Goal: Transaction & Acquisition: Obtain resource

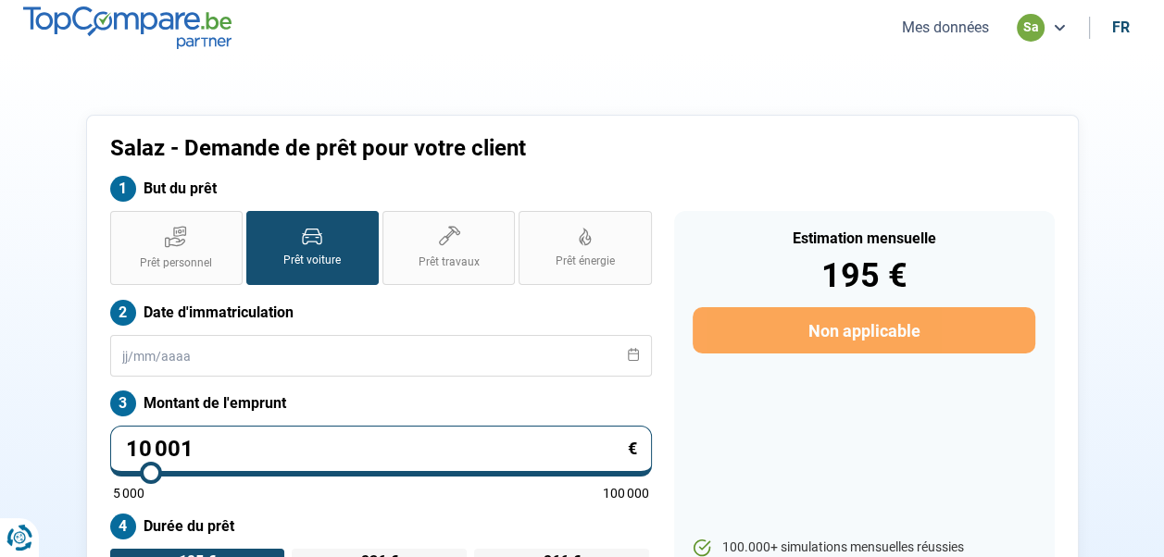
click at [939, 31] on button "Mes données" at bounding box center [945, 27] width 98 height 19
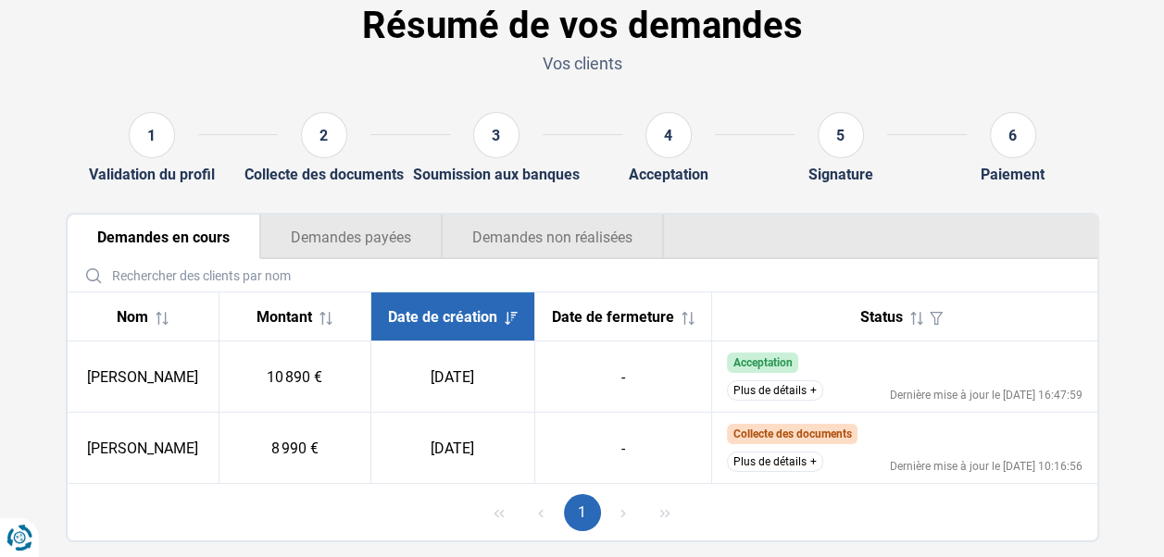
scroll to position [142, 0]
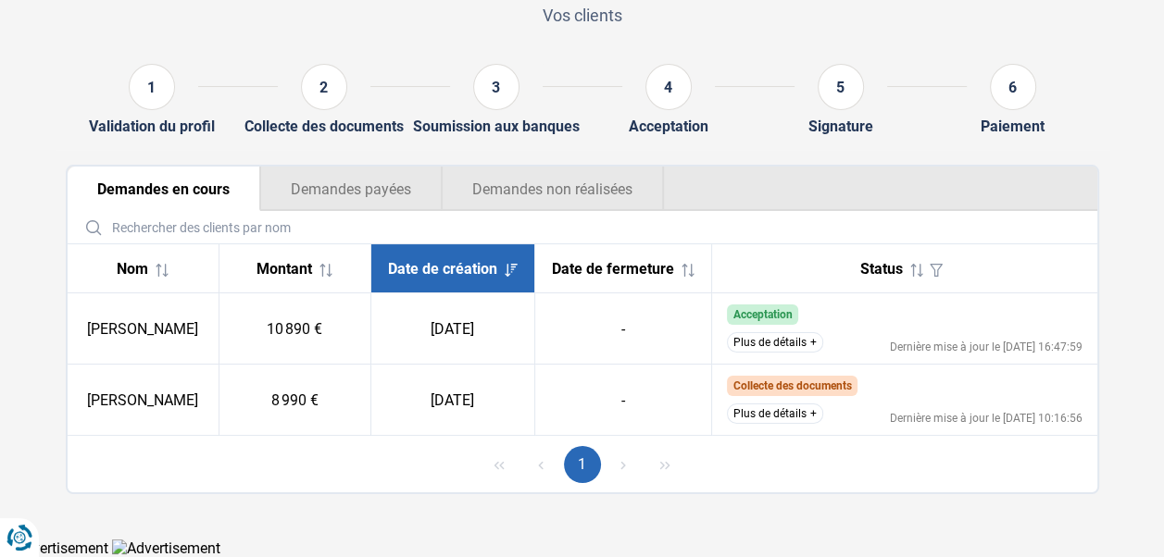
click at [744, 344] on button "Plus de détails" at bounding box center [775, 342] width 96 height 20
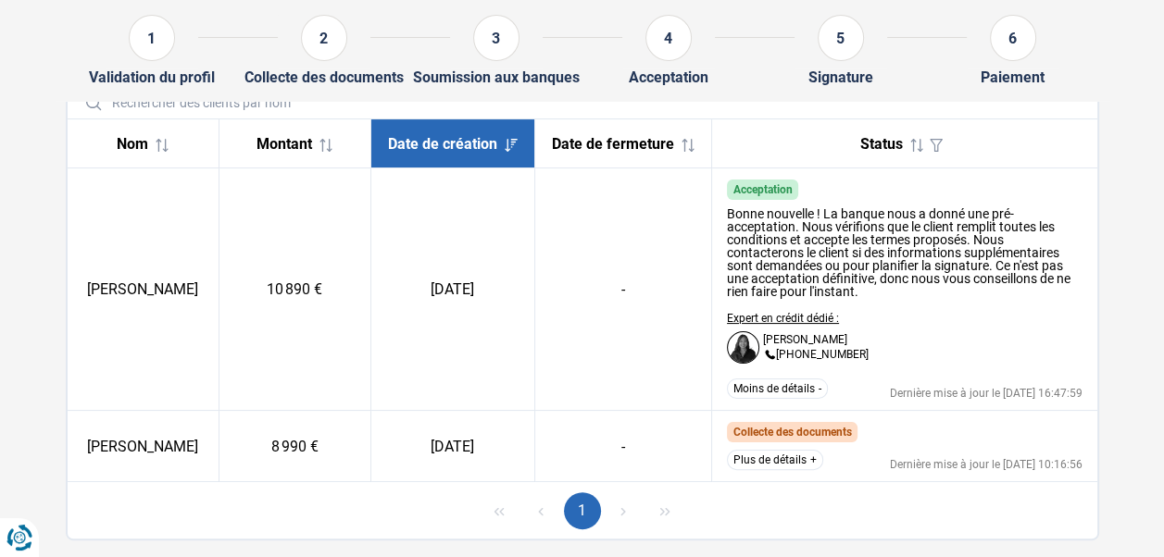
scroll to position [313, 0]
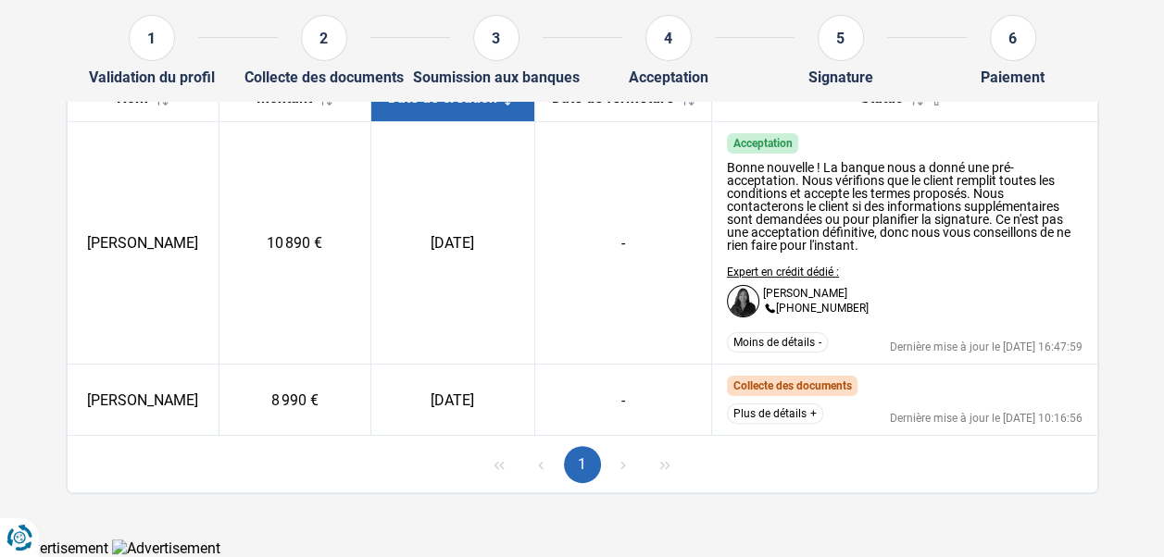
click at [794, 388] on span "Collecte des documents" at bounding box center [791, 386] width 119 height 13
click at [788, 419] on button "Plus de détails" at bounding box center [775, 414] width 96 height 20
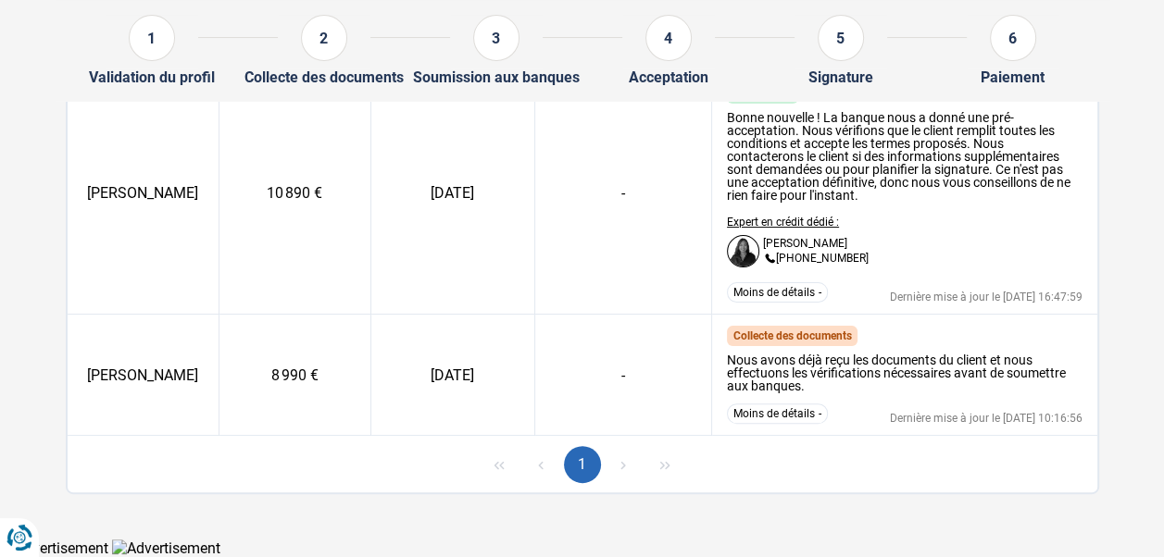
scroll to position [270, 0]
